Goal: Task Accomplishment & Management: Use online tool/utility

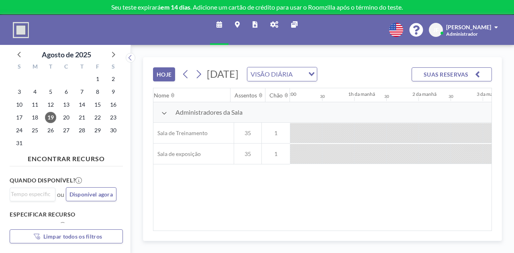
scroll to position [0, 738]
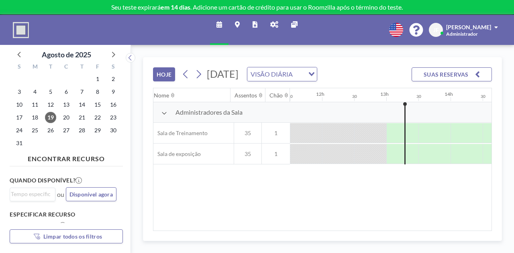
click at [489, 31] on div "Juliano Frozza Administrador" at bounding box center [472, 30] width 52 height 14
click at [497, 28] on span at bounding box center [496, 27] width 4 height 6
click at [317, 77] on div "Carregando..." at bounding box center [310, 73] width 12 height 12
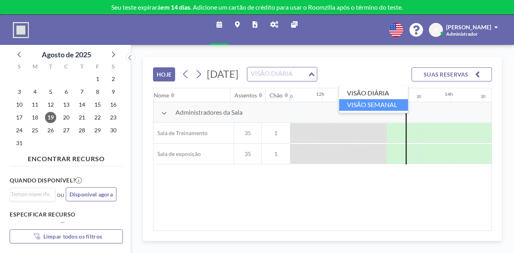
click at [386, 105] on font "VISÃO SEMANAL" at bounding box center [372, 105] width 50 height 8
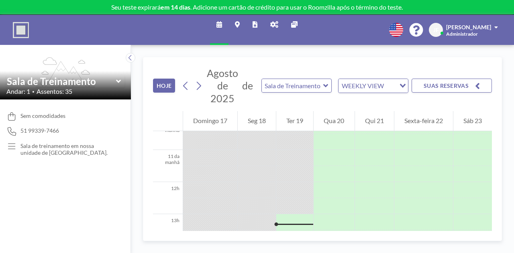
scroll to position [401, 0]
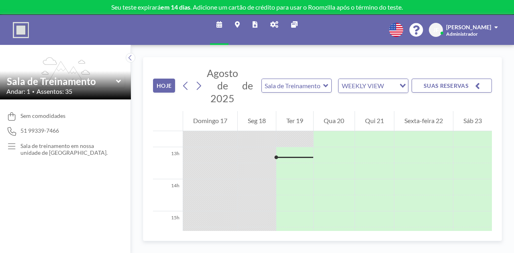
click at [323, 87] on icon at bounding box center [325, 86] width 5 height 8
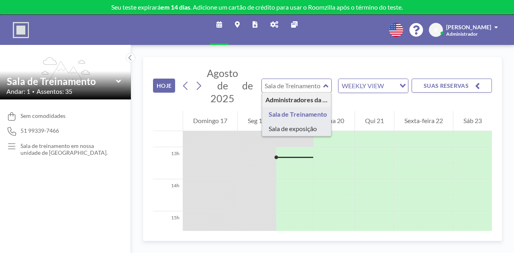
type input "Showroom"
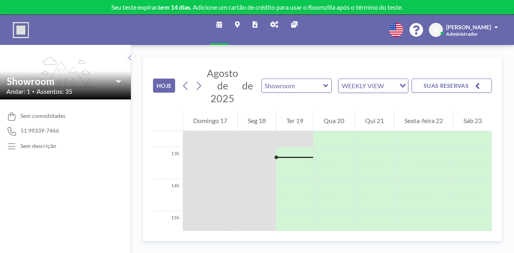
click at [386, 90] on div "WEEKLY VIEW" at bounding box center [366, 85] width 57 height 12
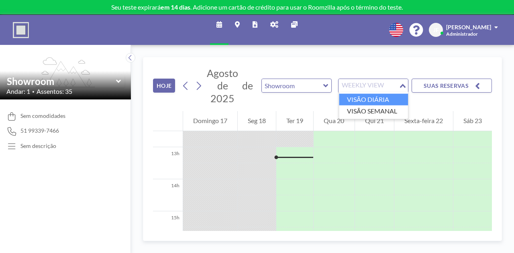
click at [381, 96] on font "VISÃO DIÁRIA" at bounding box center [368, 100] width 42 height 8
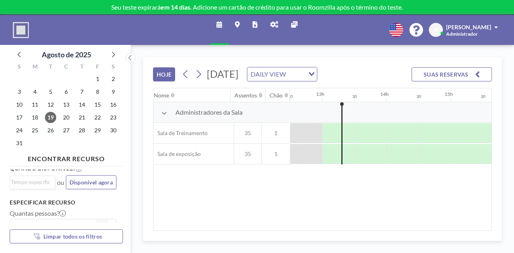
scroll to position [0, 0]
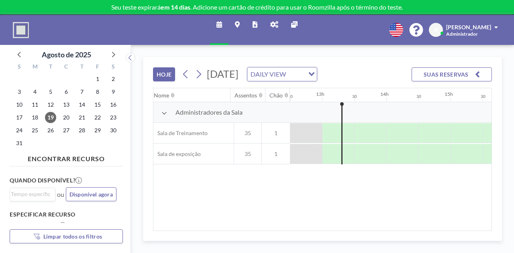
click at [27, 26] on img at bounding box center [21, 30] width 16 height 16
click at [274, 24] on icon at bounding box center [274, 24] width 8 height 6
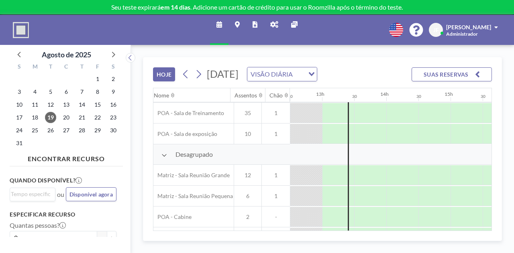
scroll to position [0, 803]
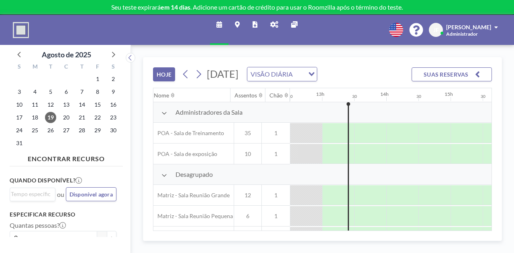
click at [274, 24] on icon at bounding box center [274, 24] width 8 height 6
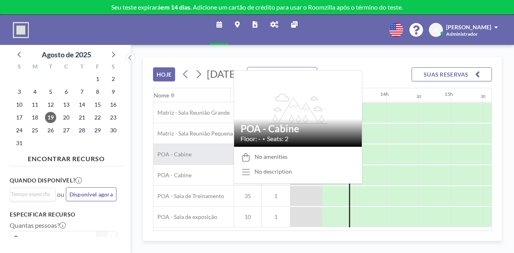
scroll to position [0, 803]
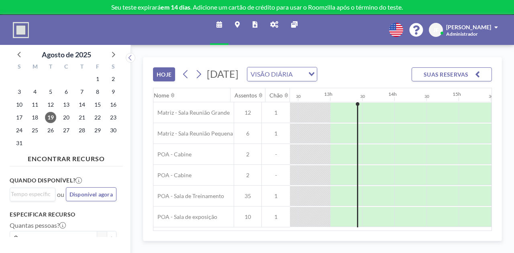
scroll to position [0, 803]
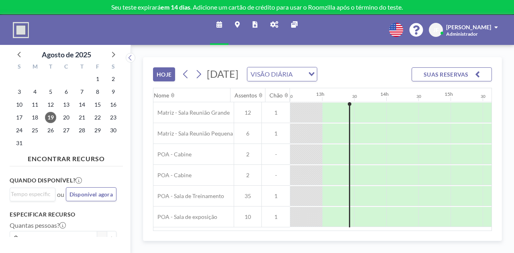
click at [274, 28] on link "Painel de administração" at bounding box center [274, 30] width 21 height 30
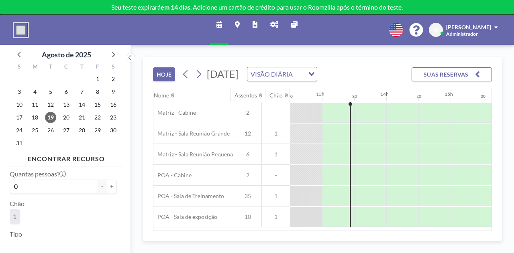
scroll to position [34, 0]
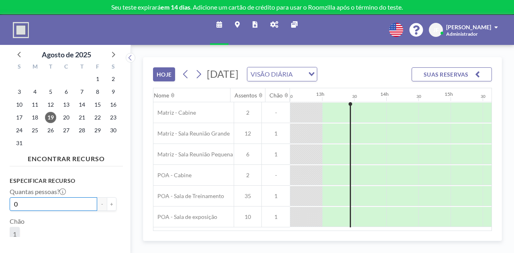
click at [77, 206] on input "0" at bounding box center [53, 204] width 87 height 14
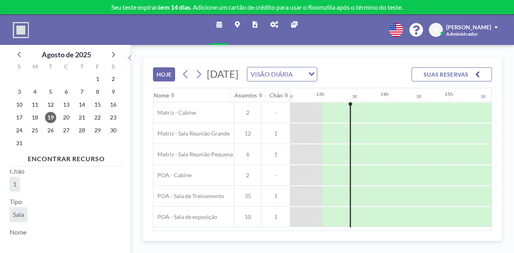
scroll to position [100, 0]
click at [24, 195] on font "Sala" at bounding box center [18, 198] width 11 height 8
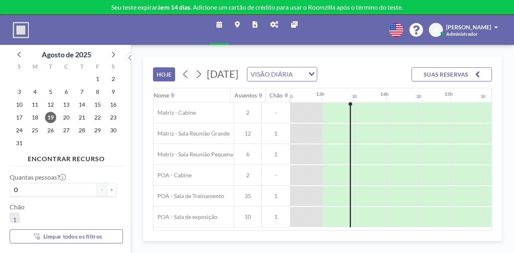
scroll to position [67, 0]
click at [41, 175] on input "0" at bounding box center [53, 172] width 87 height 14
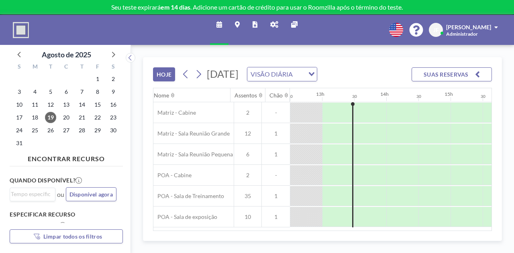
click at [57, 240] on font "Limpar todos os filtros" at bounding box center [72, 236] width 59 height 7
type input "0"
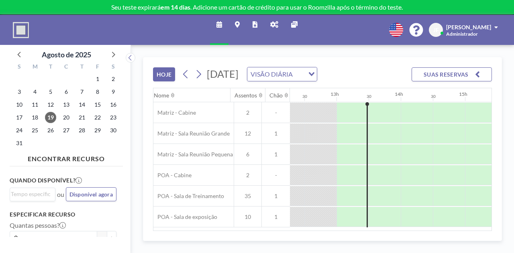
scroll to position [0, 803]
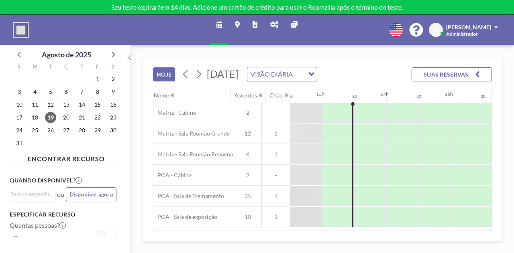
click at [92, 192] on font "Disponível agora" at bounding box center [90, 194] width 43 height 7
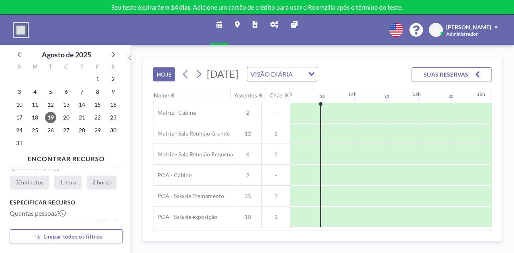
scroll to position [0, 0]
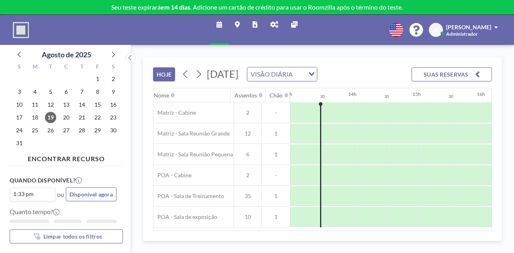
click at [301, 122] on div at bounding box center [306, 113] width 32 height 20
click at [273, 24] on icon at bounding box center [274, 24] width 8 height 6
